Goal: Navigation & Orientation: Understand site structure

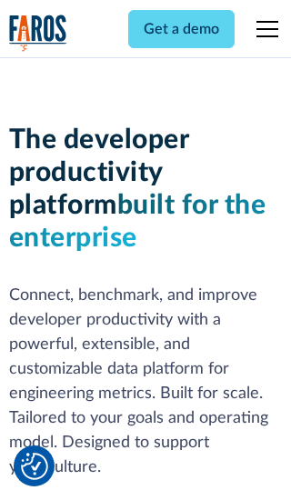
scroll to position [274, 0]
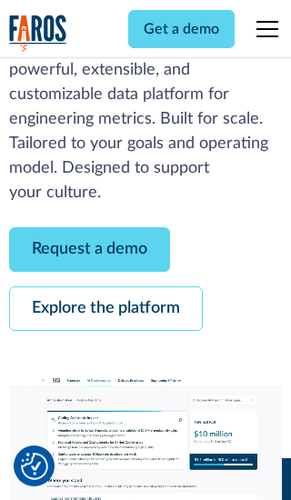
click at [89, 249] on link "Request a demo" at bounding box center [89, 249] width 161 height 45
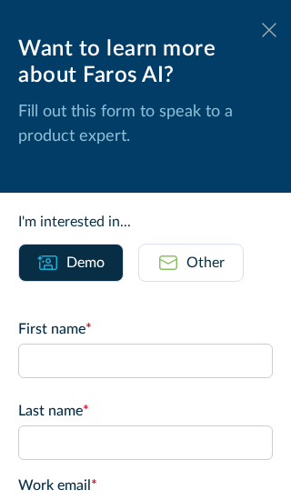
click at [269, 30] on icon at bounding box center [269, 30] width 15 height 14
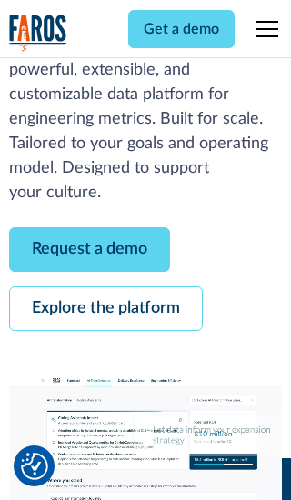
scroll to position [333, 0]
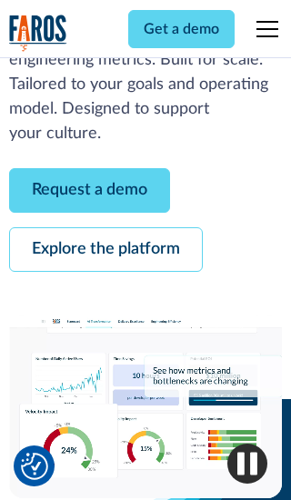
click at [105, 249] on link "Explore the platform" at bounding box center [106, 249] width 194 height 45
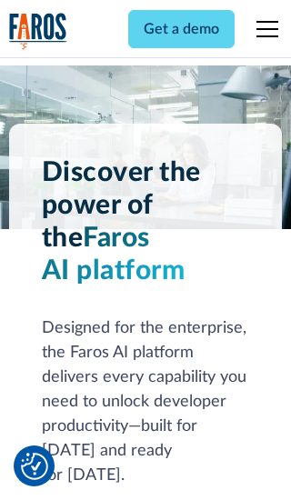
scroll to position [13655, 0]
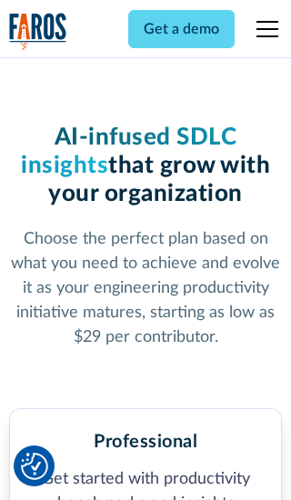
scroll to position [2823, 0]
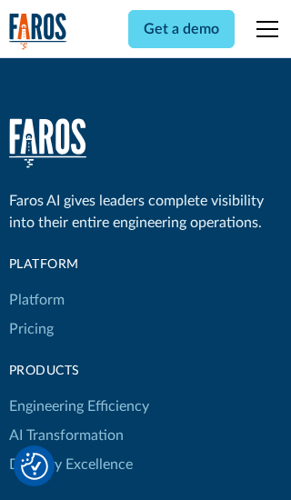
click at [35, 285] on link "Platform" at bounding box center [36, 299] width 55 height 29
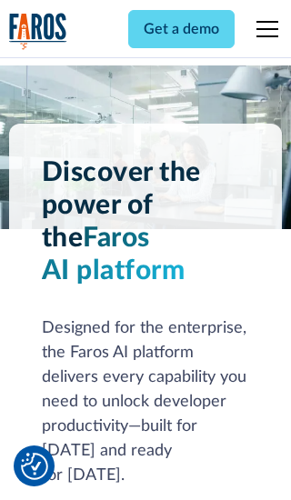
scroll to position [14238, 0]
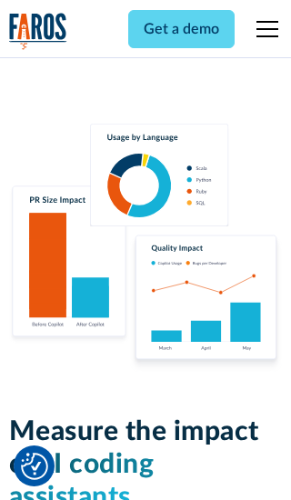
scroll to position [11239, 0]
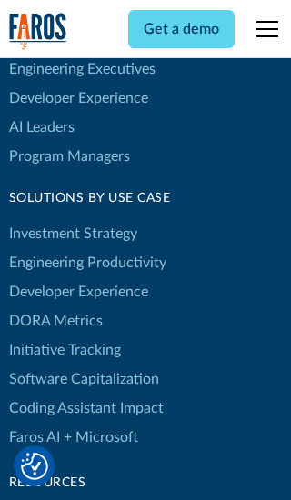
click at [55, 306] on link "DORA Metrics" at bounding box center [56, 320] width 94 height 29
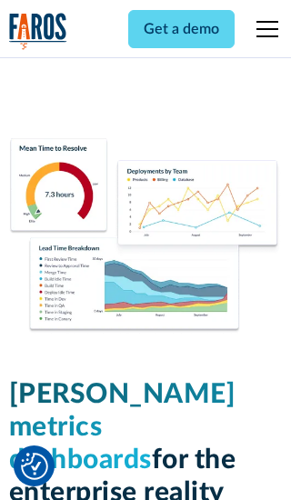
scroll to position [7963, 0]
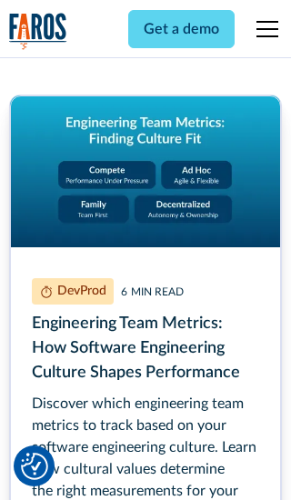
scroll to position [8240, 0]
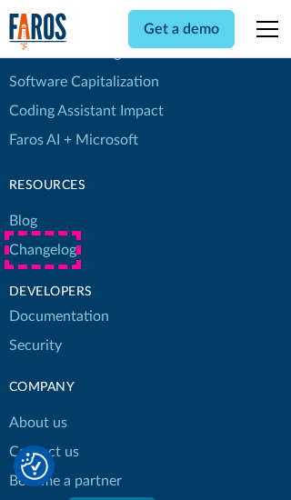
click at [42, 250] on link "Changelog" at bounding box center [42, 249] width 67 height 29
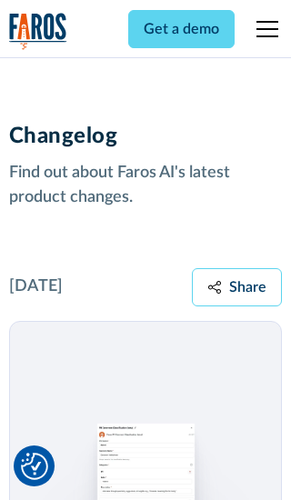
scroll to position [21953, 0]
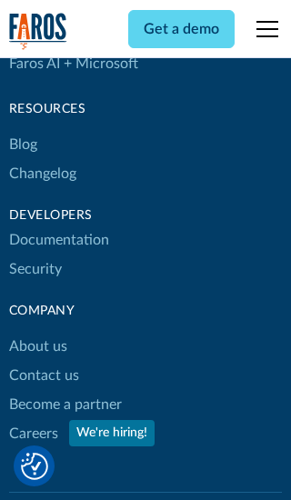
click at [37, 332] on link "About us" at bounding box center [38, 346] width 58 height 29
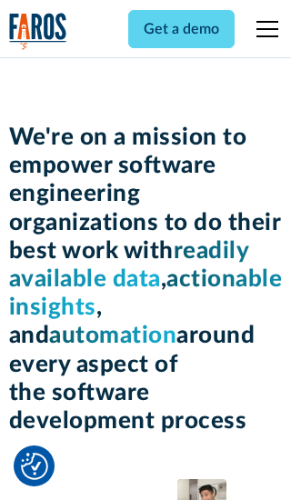
scroll to position [6273, 0]
